Goal: Complete application form

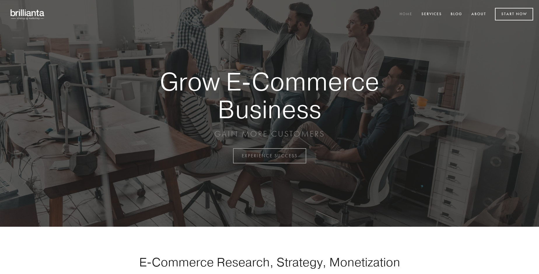
scroll to position [1528, 0]
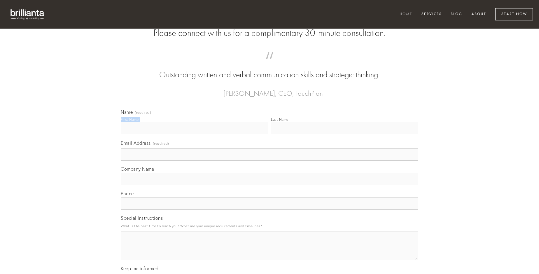
type input "[PERSON_NAME]"
click at [344, 134] on input "Last Name" at bounding box center [344, 128] width 147 height 12
type input "[PERSON_NAME]"
click at [269, 161] on input "Email Address (required)" at bounding box center [269, 154] width 297 height 12
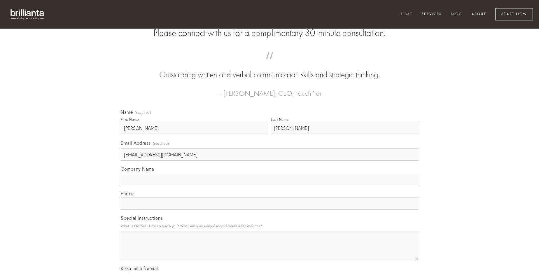
type input "[EMAIL_ADDRESS][DOMAIN_NAME]"
click at [269, 185] on input "Company Name" at bounding box center [269, 179] width 297 height 12
type input "adicio"
click at [269, 210] on input "text" at bounding box center [269, 203] width 297 height 12
click at [269, 251] on textarea "Special Instructions" at bounding box center [269, 245] width 297 height 29
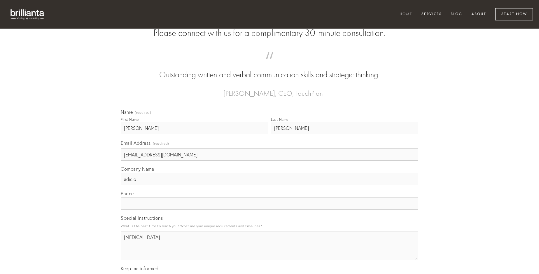
type textarea "[MEDICAL_DATA]"
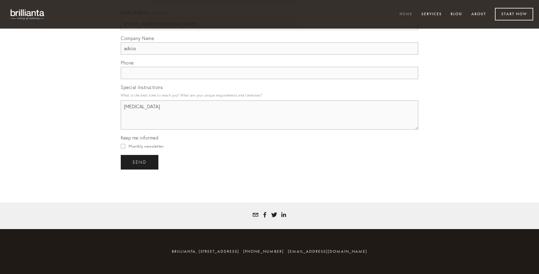
click at [140, 162] on span "send" at bounding box center [139, 161] width 14 height 5
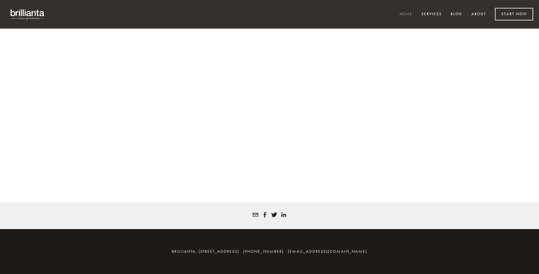
scroll to position [1520, 0]
